Goal: Task Accomplishment & Management: Manage account settings

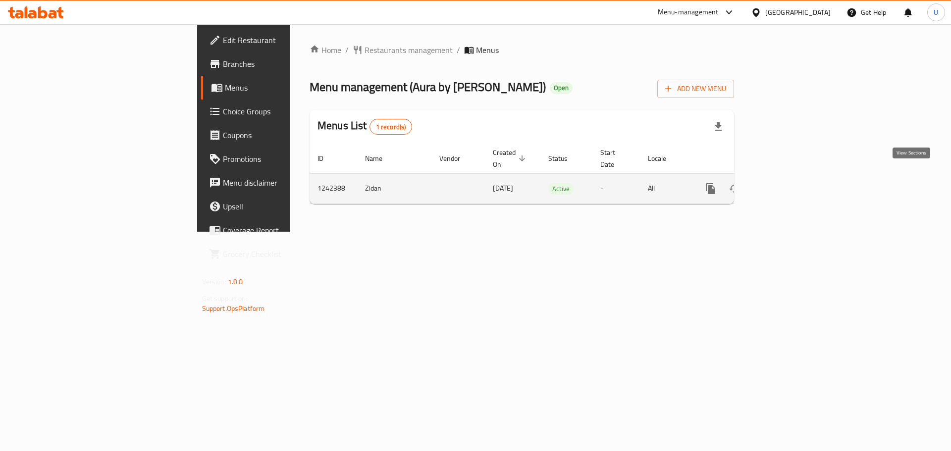
click at [788, 183] on icon "enhanced table" at bounding box center [782, 189] width 12 height 12
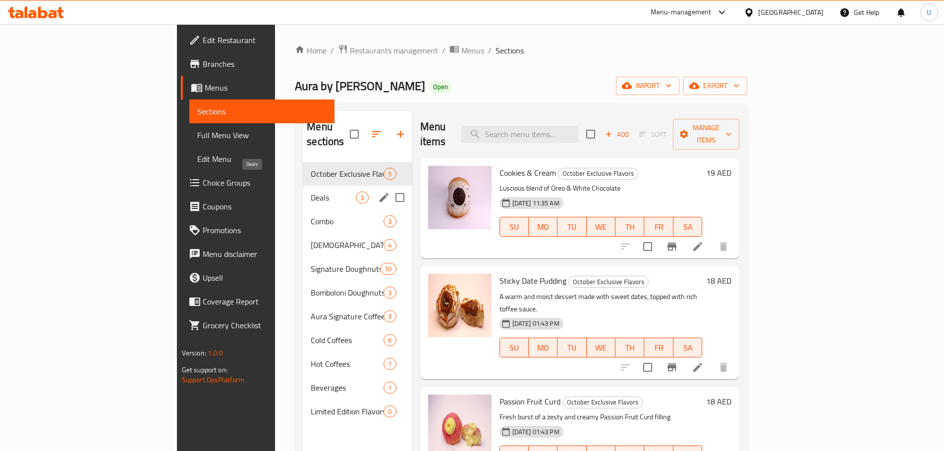
click at [311, 192] on span "Deals" at bounding box center [333, 198] width 45 height 12
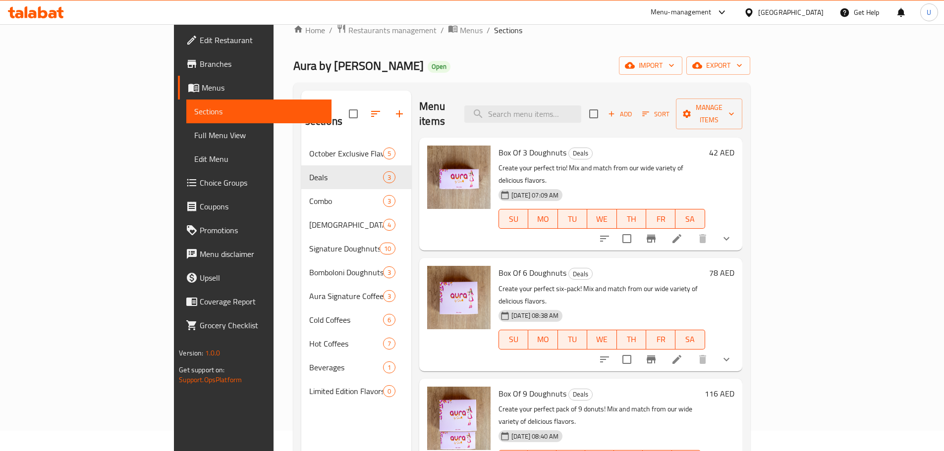
scroll to position [10, 0]
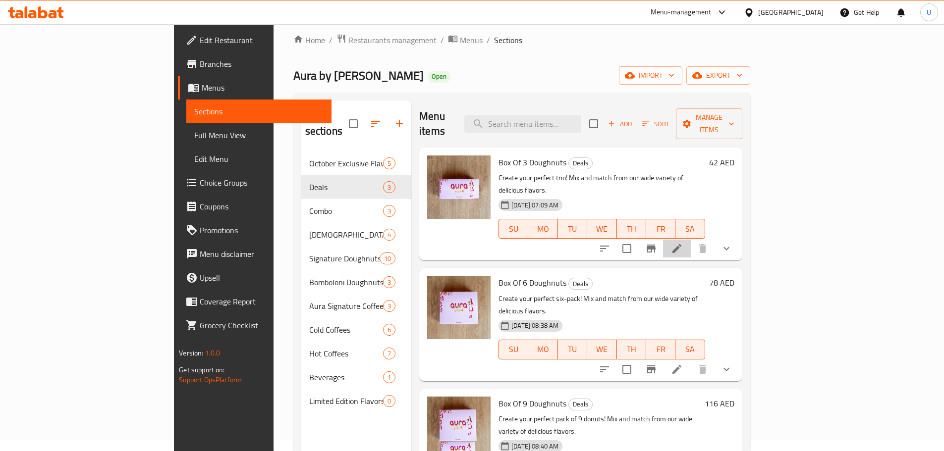
click at [691, 240] on li at bounding box center [677, 249] width 28 height 18
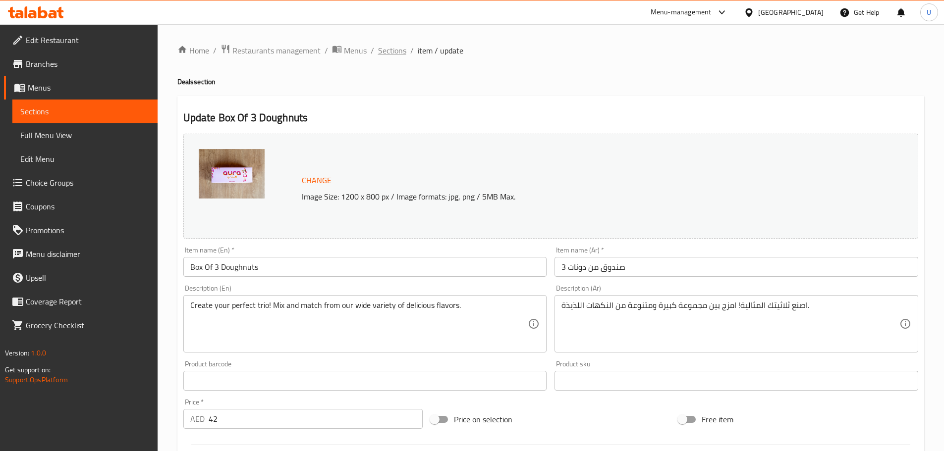
click at [393, 49] on span "Sections" at bounding box center [392, 51] width 28 height 12
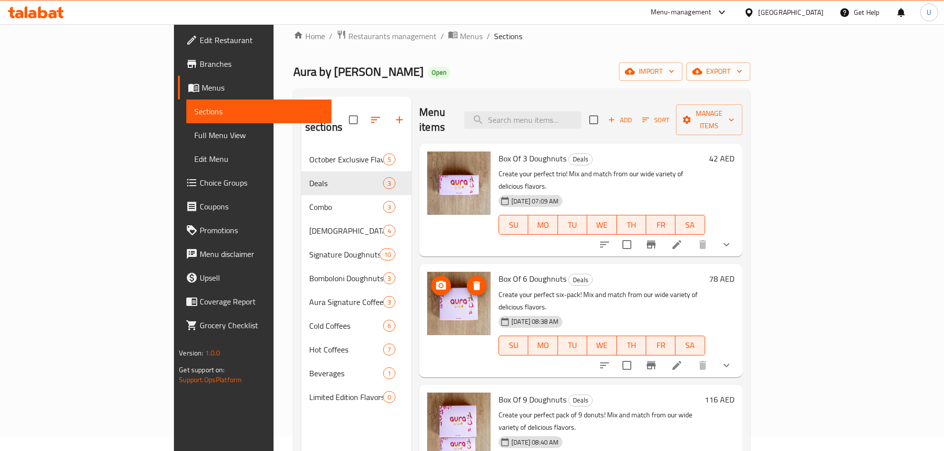
scroll to position [15, 0]
click at [683, 238] on icon at bounding box center [677, 244] width 12 height 12
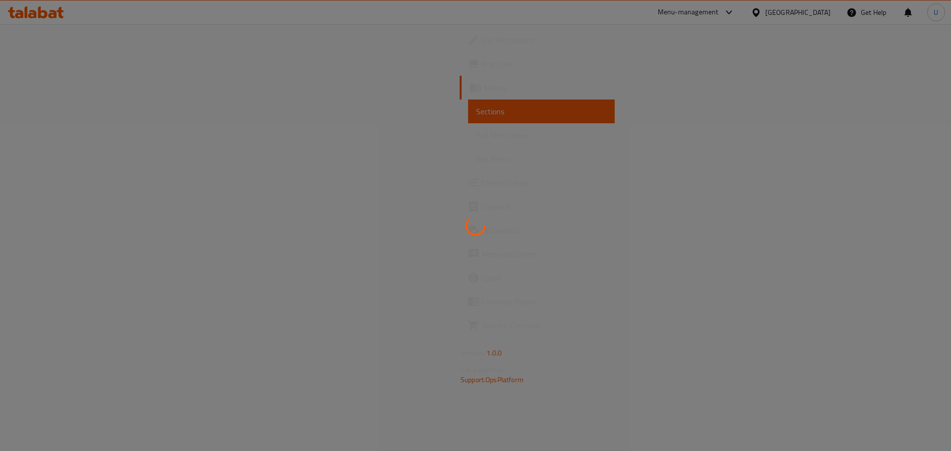
click at [70, 113] on div at bounding box center [475, 225] width 951 height 451
